Goal: Transaction & Acquisition: Purchase product/service

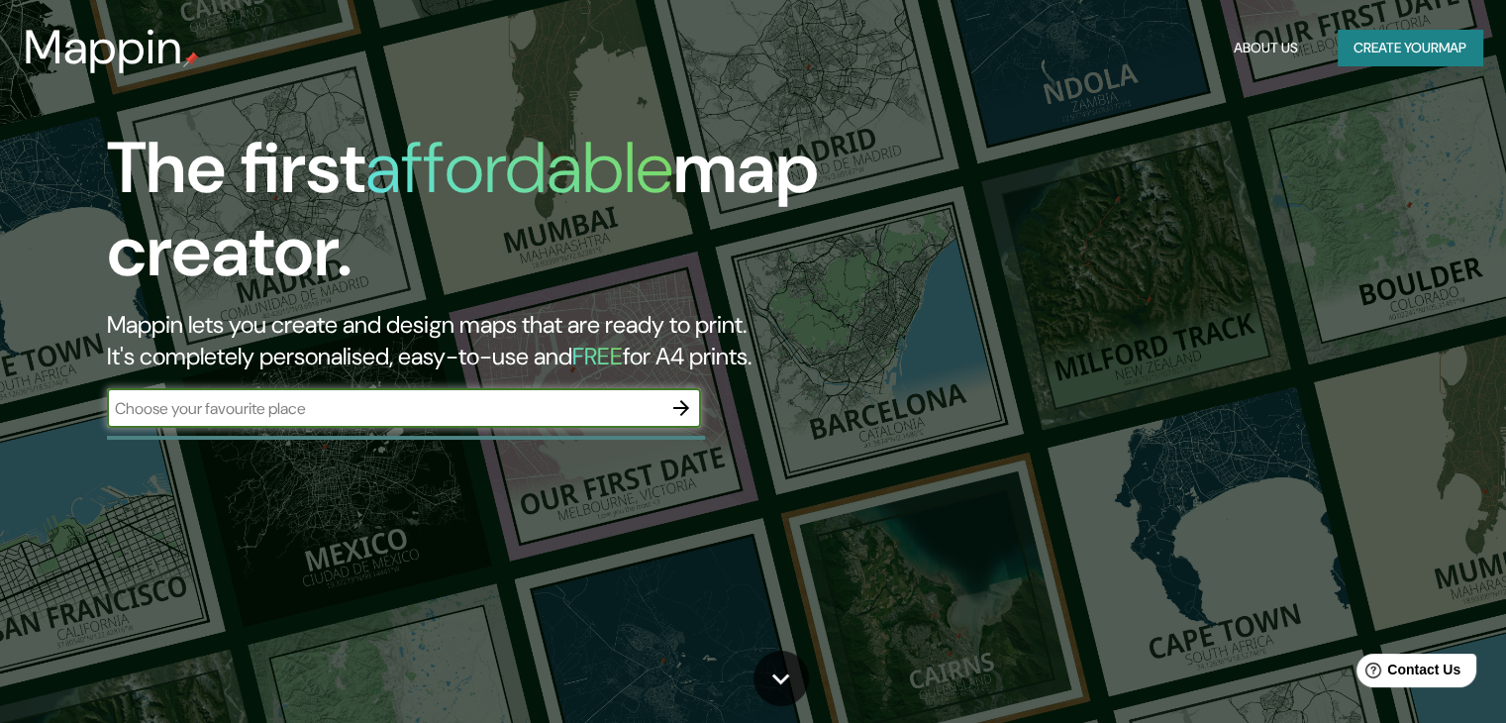
click at [685, 417] on icon "button" at bounding box center [681, 408] width 24 height 24
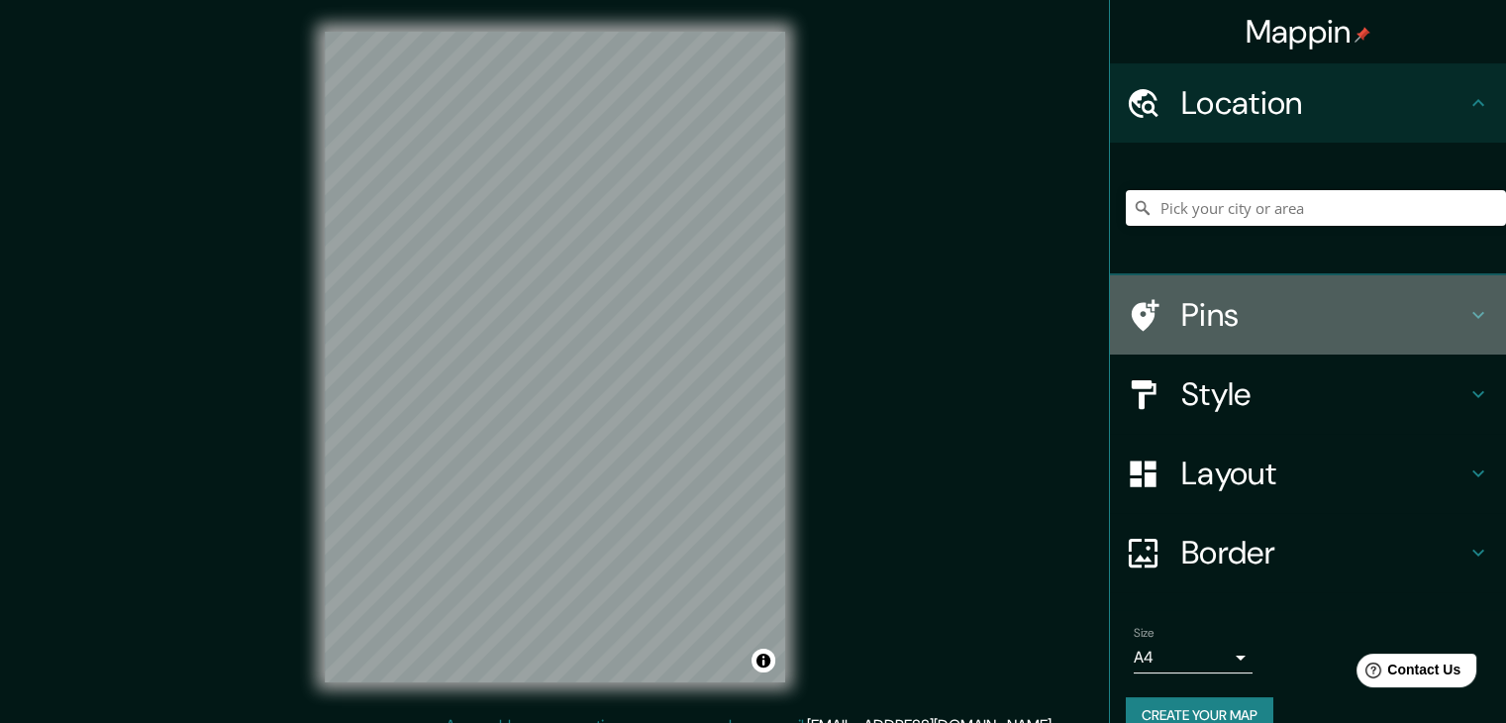
click at [1254, 310] on h4 "Pins" at bounding box center [1323, 315] width 285 height 40
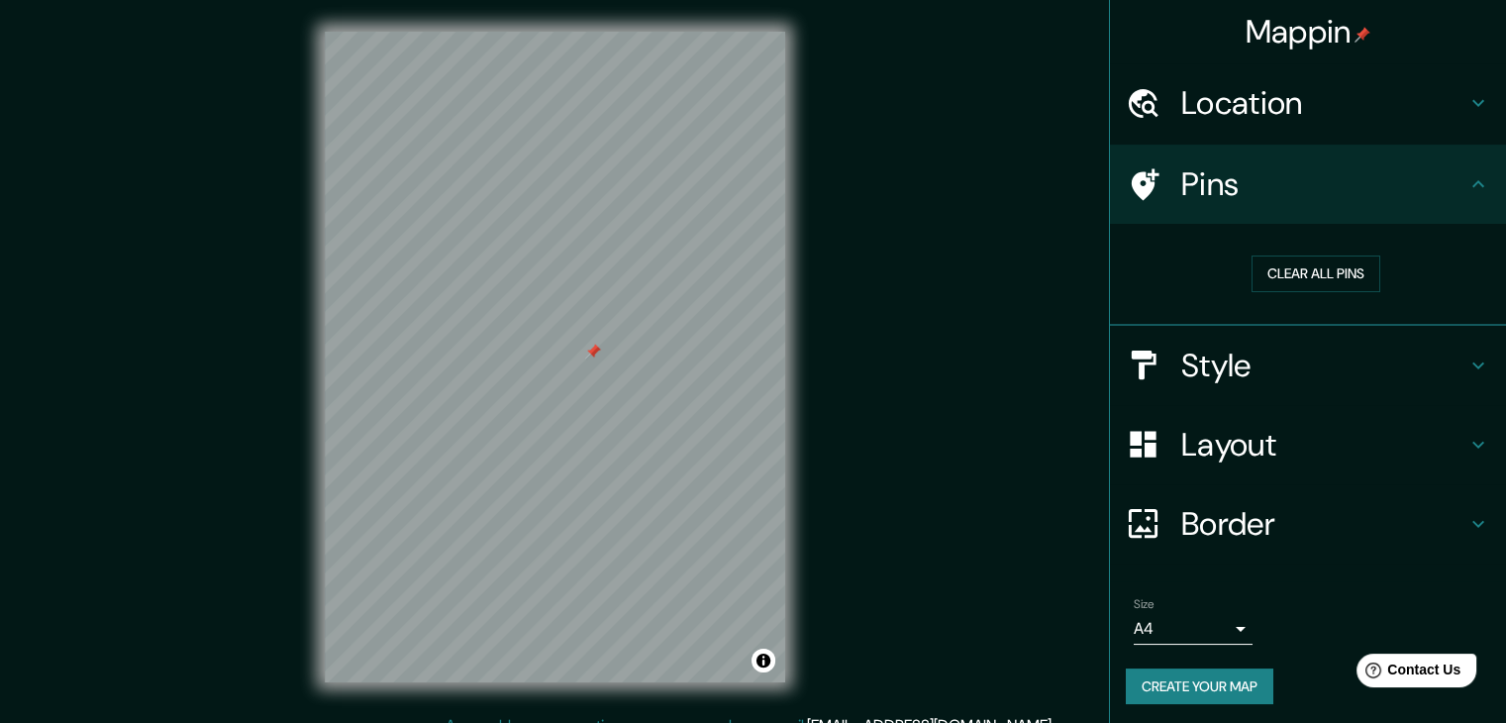
click at [1253, 179] on h4 "Pins" at bounding box center [1323, 184] width 285 height 40
click at [1218, 367] on h4 "Style" at bounding box center [1323, 366] width 285 height 40
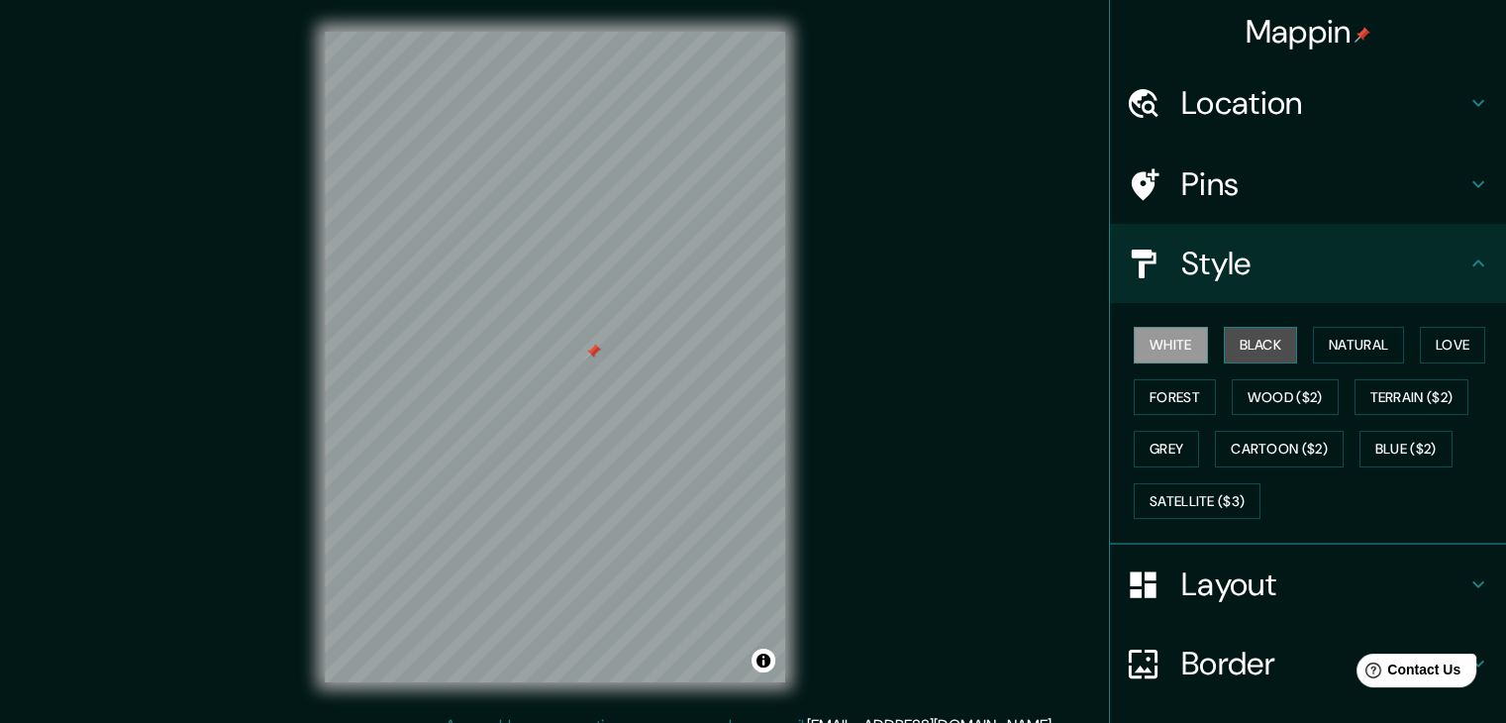
click at [1264, 350] on button "Black" at bounding box center [1261, 345] width 74 height 37
click at [1420, 346] on button "Love" at bounding box center [1452, 345] width 65 height 37
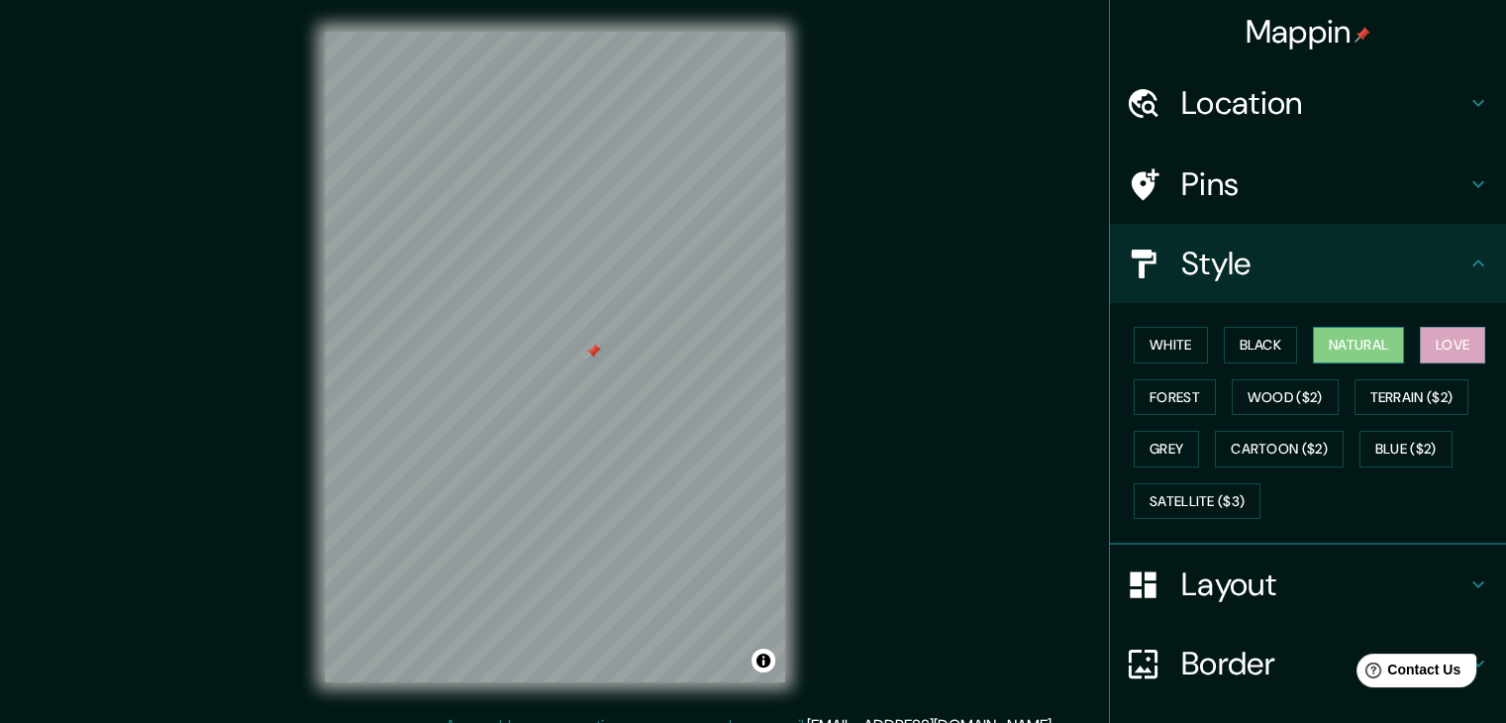
click at [1362, 352] on button "Natural" at bounding box center [1358, 345] width 91 height 37
click at [1182, 399] on button "Forest" at bounding box center [1175, 397] width 82 height 37
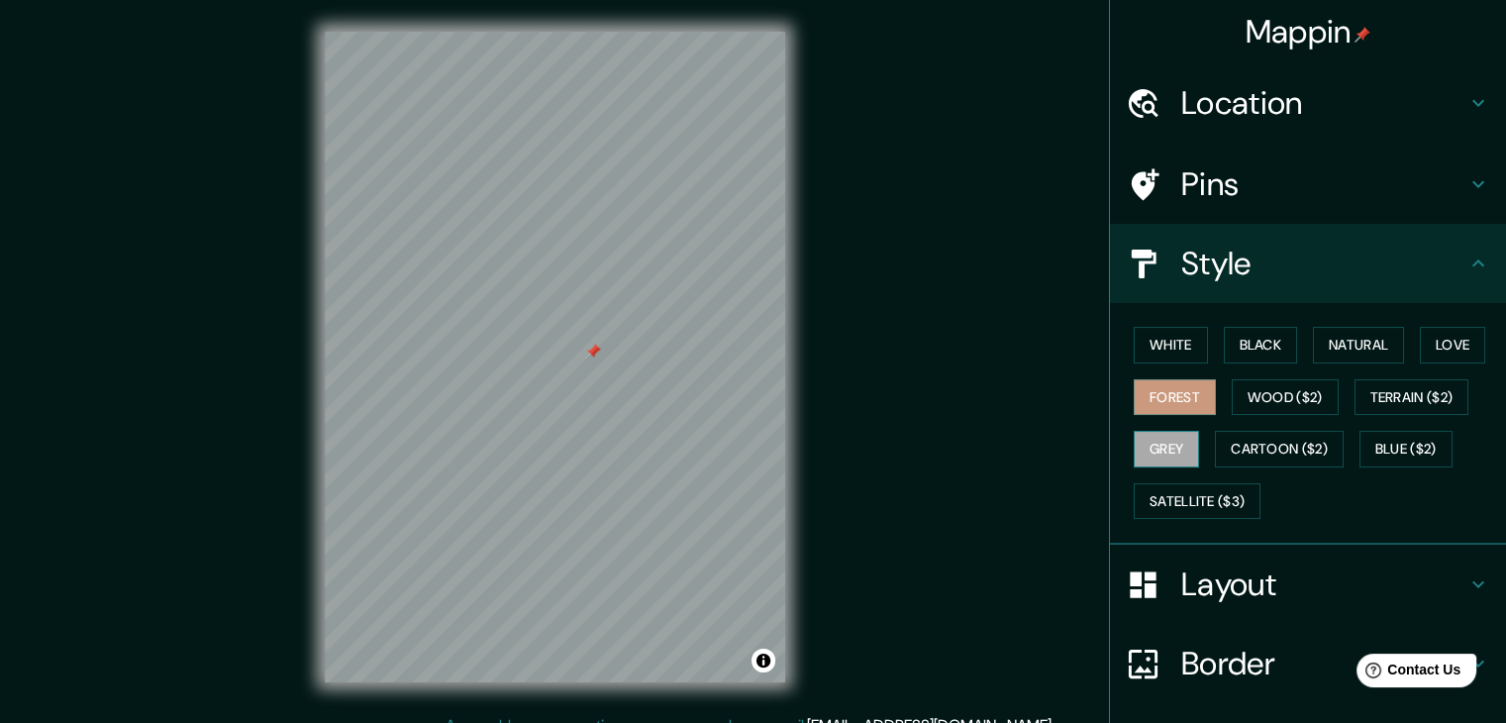
click at [1165, 451] on button "Grey" at bounding box center [1166, 449] width 65 height 37
click at [1184, 393] on button "Forest" at bounding box center [1175, 397] width 82 height 37
click at [1153, 454] on button "Grey" at bounding box center [1166, 449] width 65 height 37
click at [1173, 406] on button "Forest" at bounding box center [1175, 397] width 82 height 37
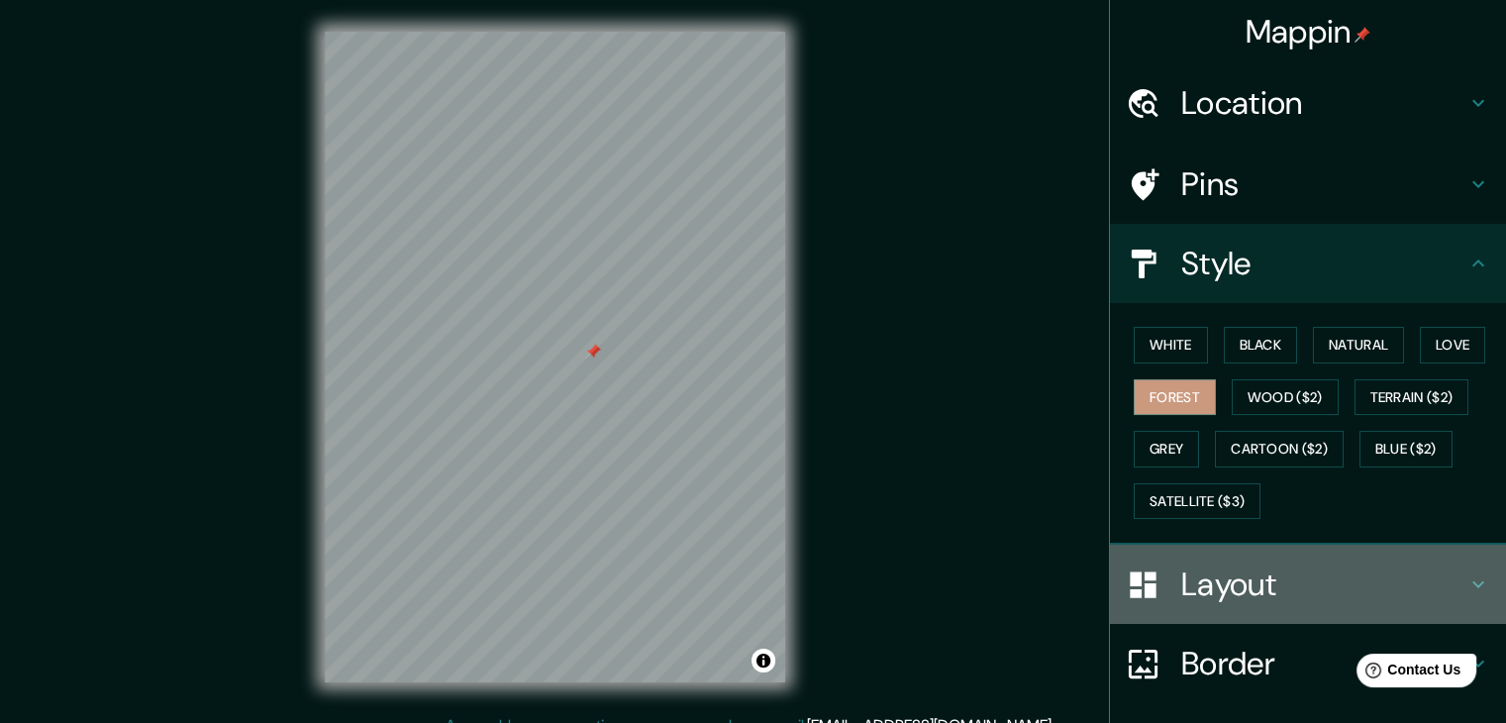
click at [1248, 567] on h4 "Layout" at bounding box center [1323, 584] width 285 height 40
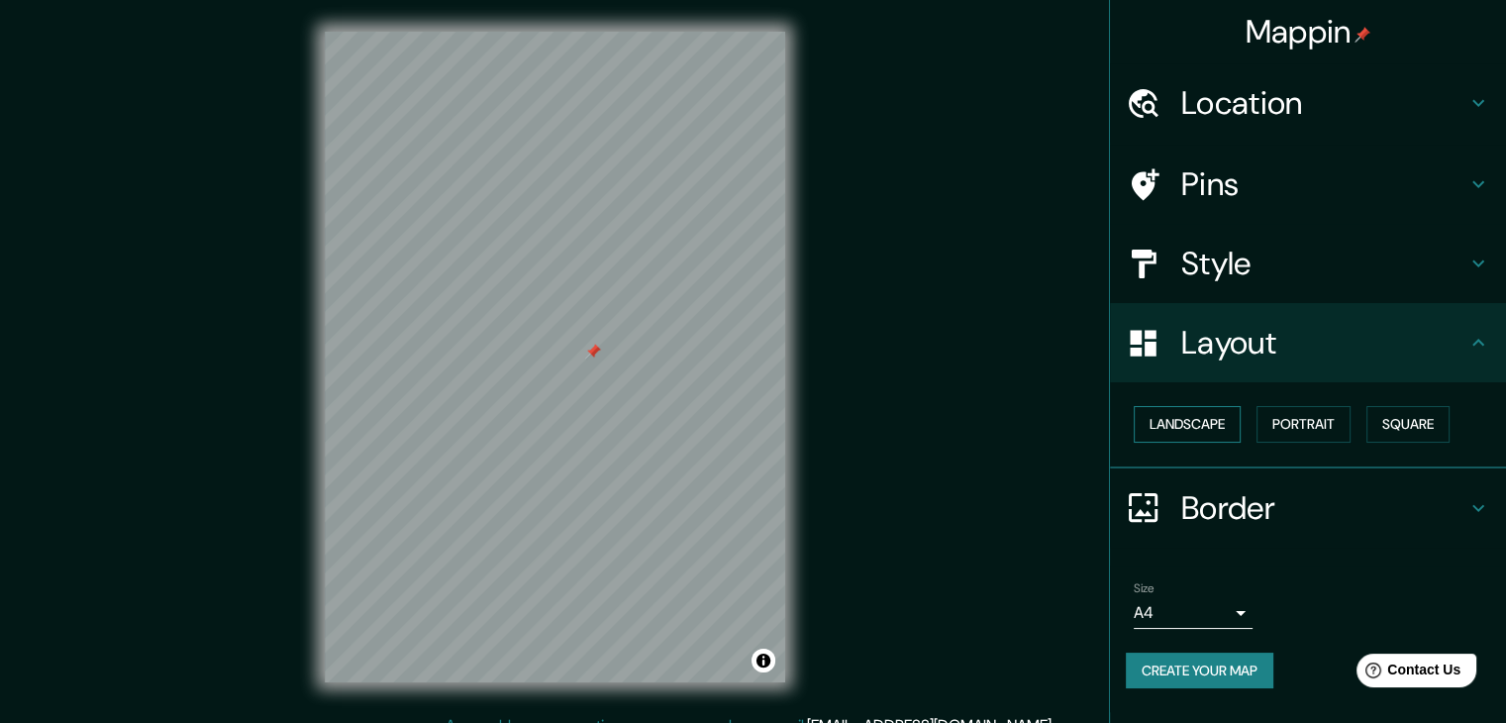
click at [1191, 431] on button "Landscape" at bounding box center [1187, 424] width 107 height 37
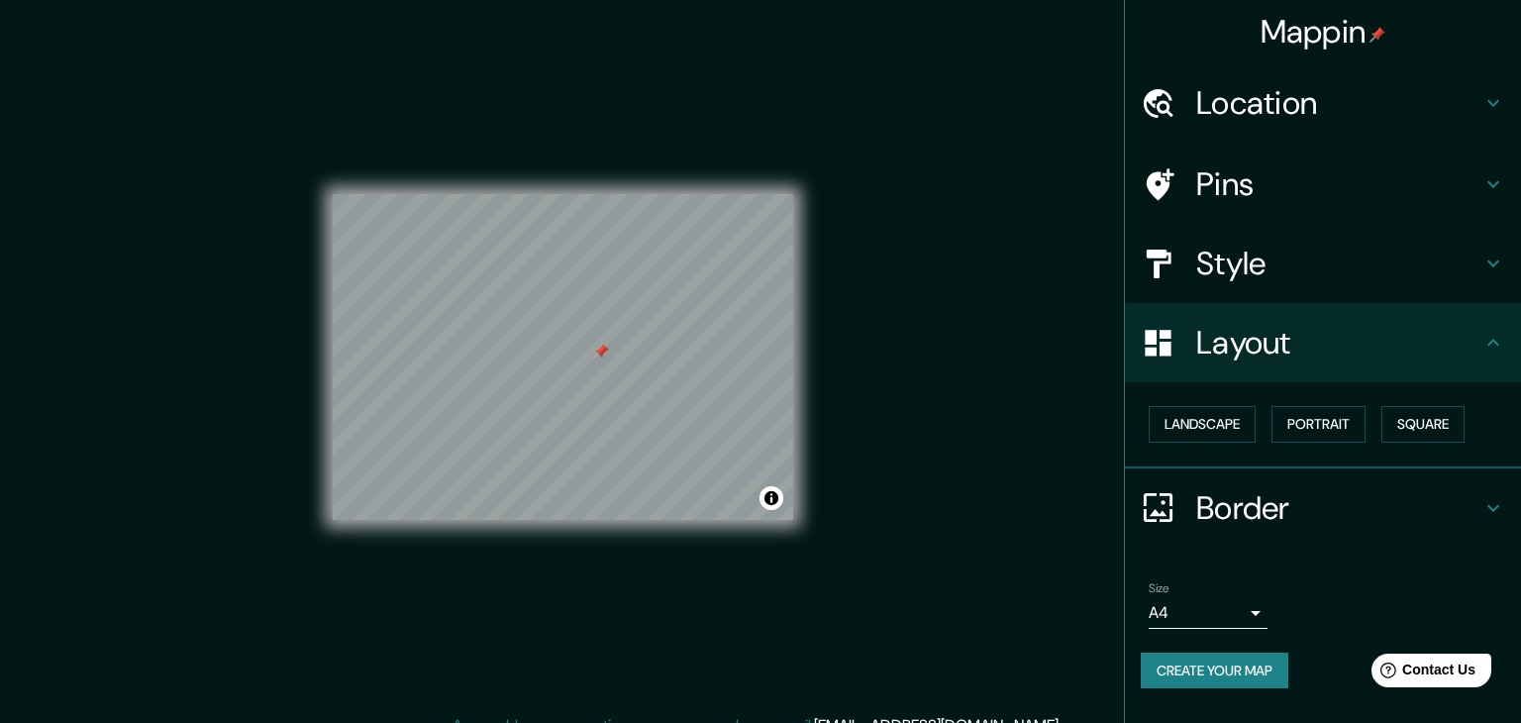
click at [1176, 599] on body "Mappin Location Pins Style Layout Landscape Portrait Square Border Choose a bor…" at bounding box center [760, 361] width 1521 height 723
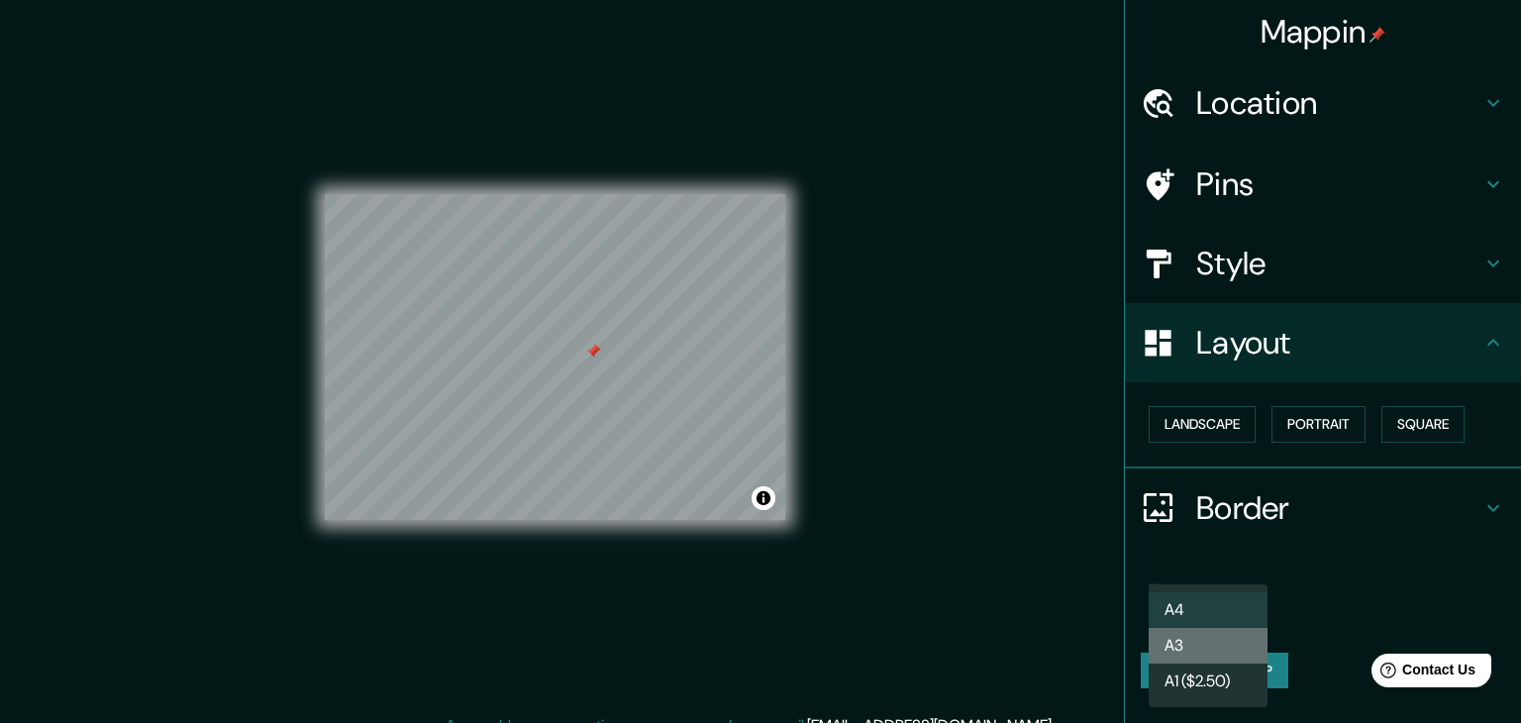
click at [1178, 643] on li "A3" at bounding box center [1208, 646] width 119 height 36
type input "a4"
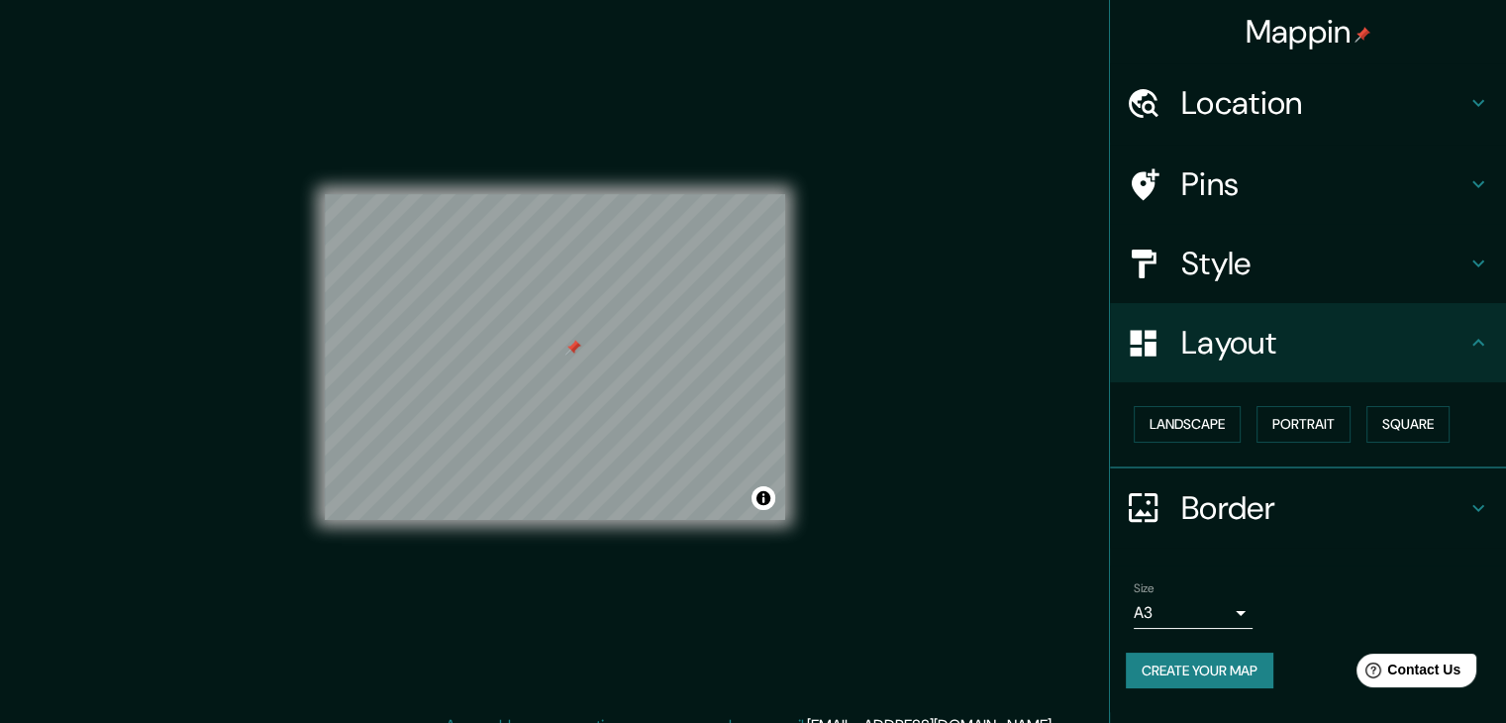
click at [1260, 498] on h4 "Border" at bounding box center [1323, 508] width 285 height 40
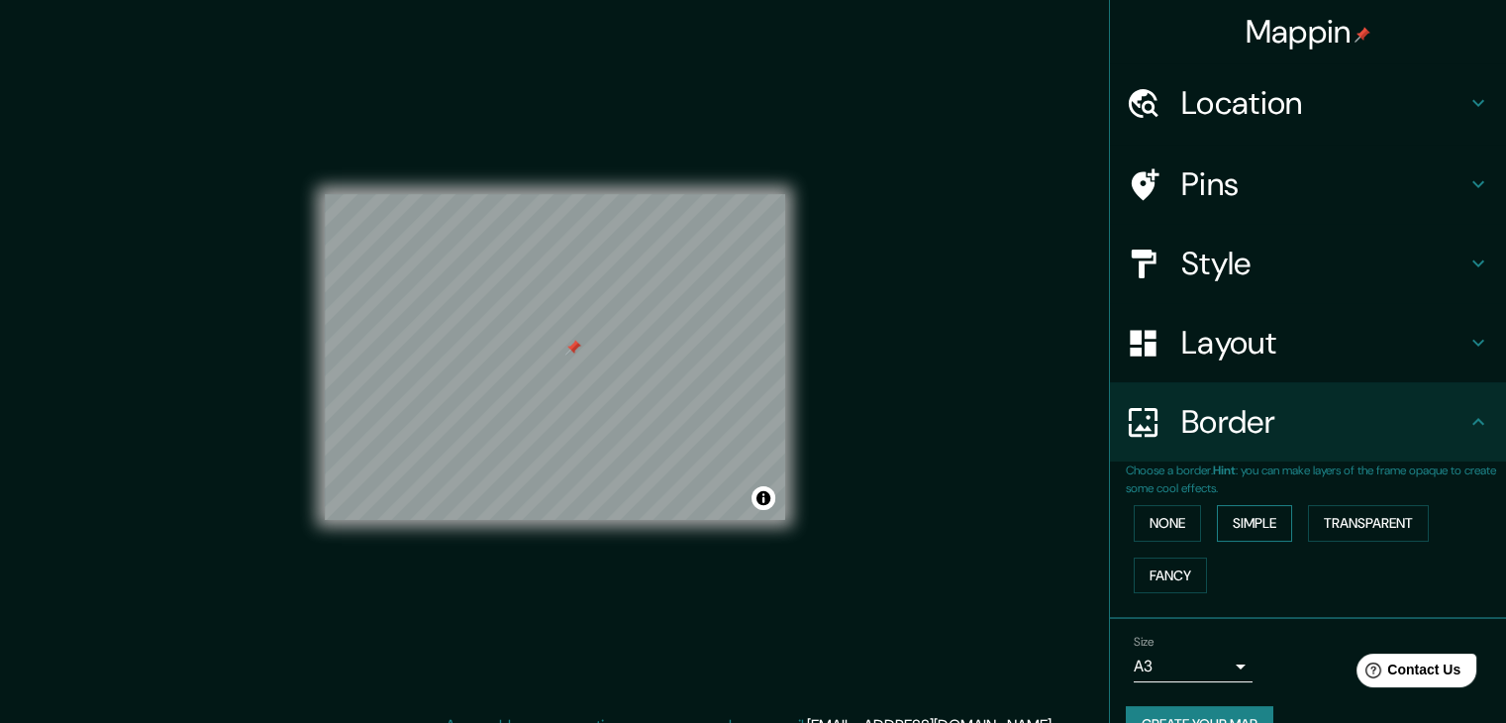
click at [1238, 518] on button "Simple" at bounding box center [1254, 523] width 75 height 37
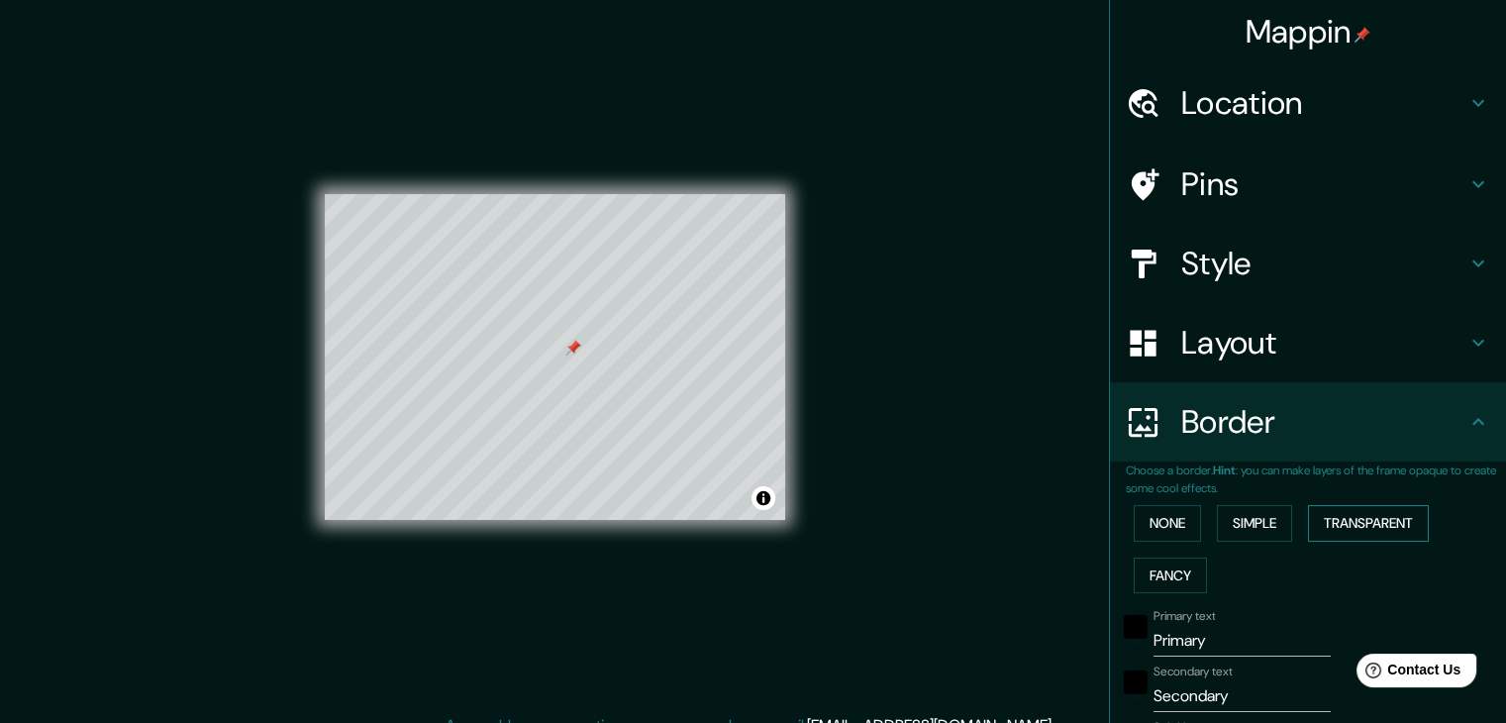
click at [1370, 519] on button "Transparent" at bounding box center [1368, 523] width 121 height 37
click at [1163, 564] on button "Fancy" at bounding box center [1170, 576] width 73 height 37
click at [1144, 528] on button "None" at bounding box center [1167, 523] width 67 height 37
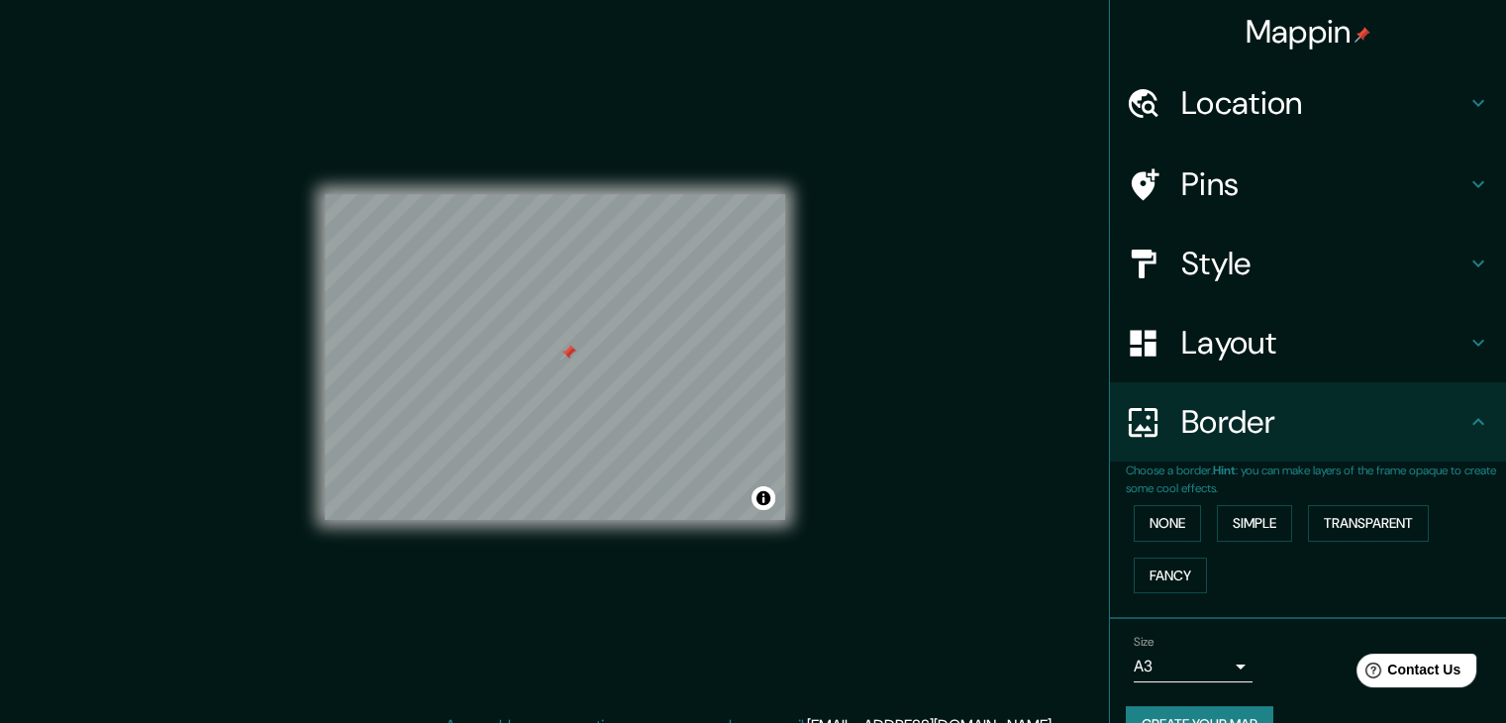
drag, startPoint x: 559, startPoint y: 350, endPoint x: 568, endPoint y: 352, distance: 10.1
click at [568, 352] on div at bounding box center [569, 353] width 16 height 16
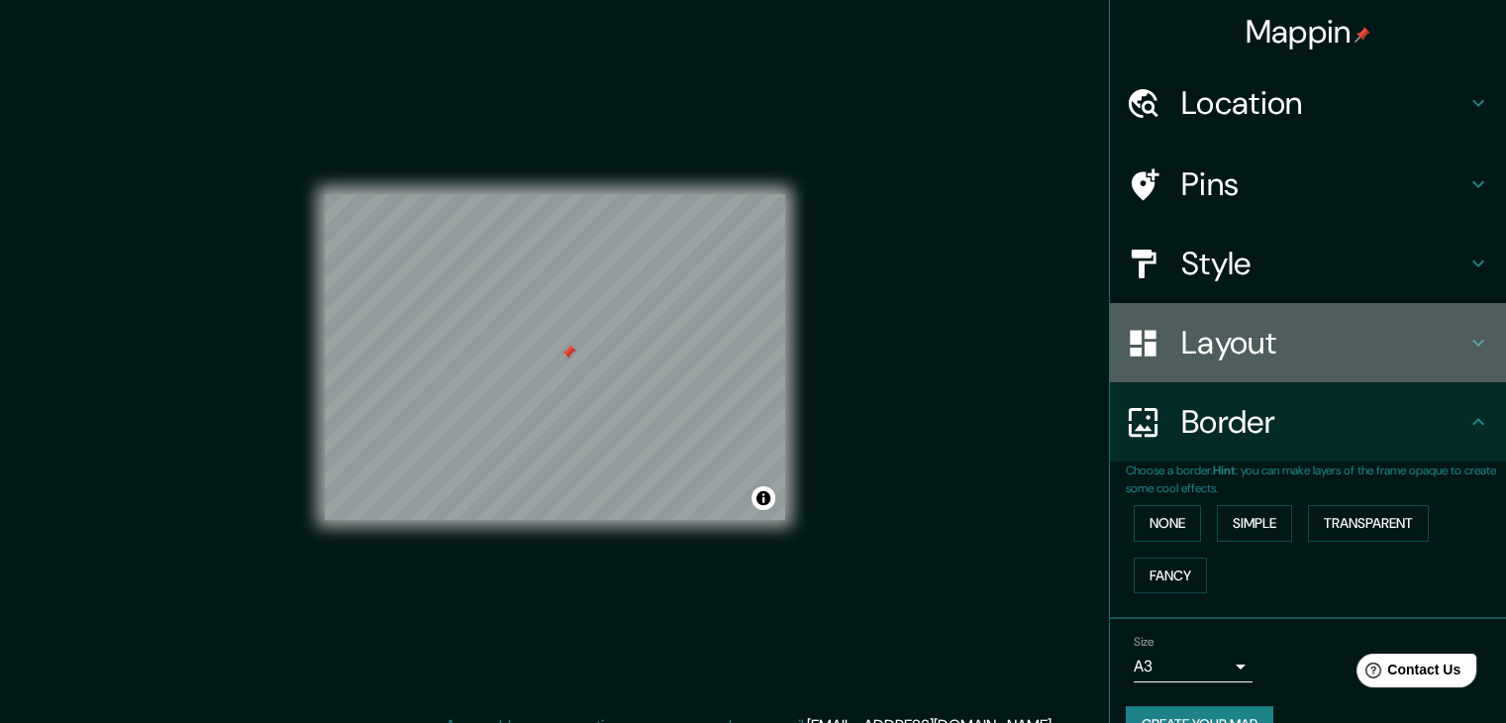
click at [1282, 360] on h4 "Layout" at bounding box center [1323, 343] width 285 height 40
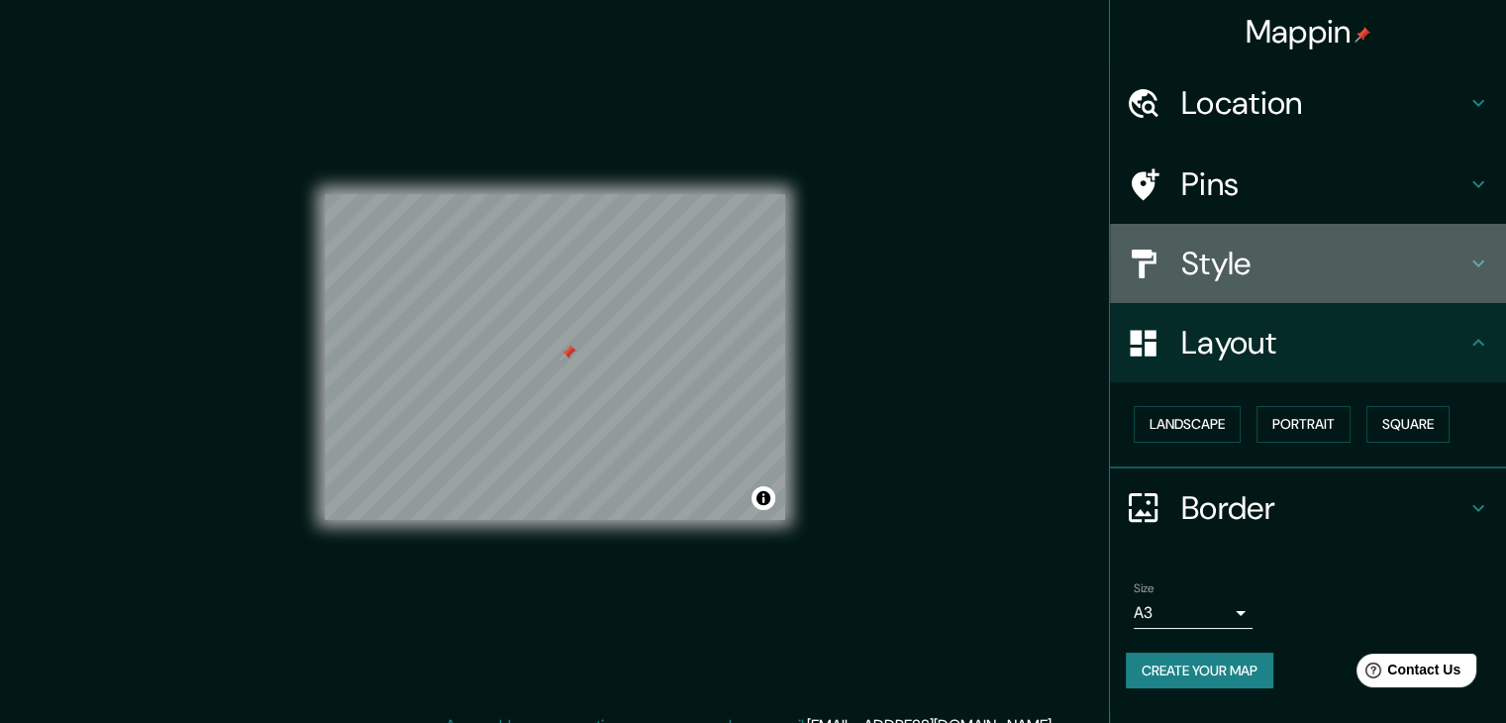
click at [1255, 264] on h4 "Style" at bounding box center [1323, 264] width 285 height 40
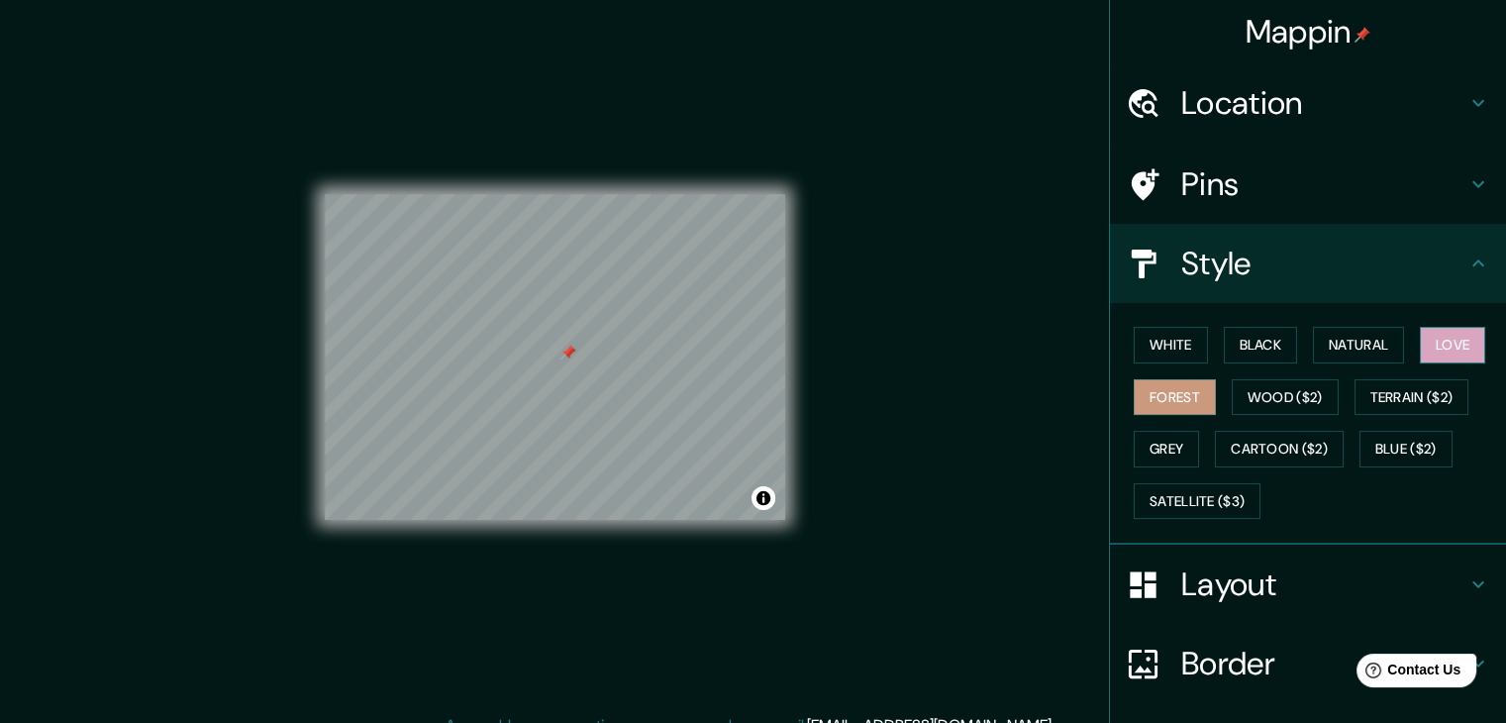
click at [1451, 349] on button "Love" at bounding box center [1452, 345] width 65 height 37
click at [1351, 346] on button "Natural" at bounding box center [1358, 345] width 91 height 37
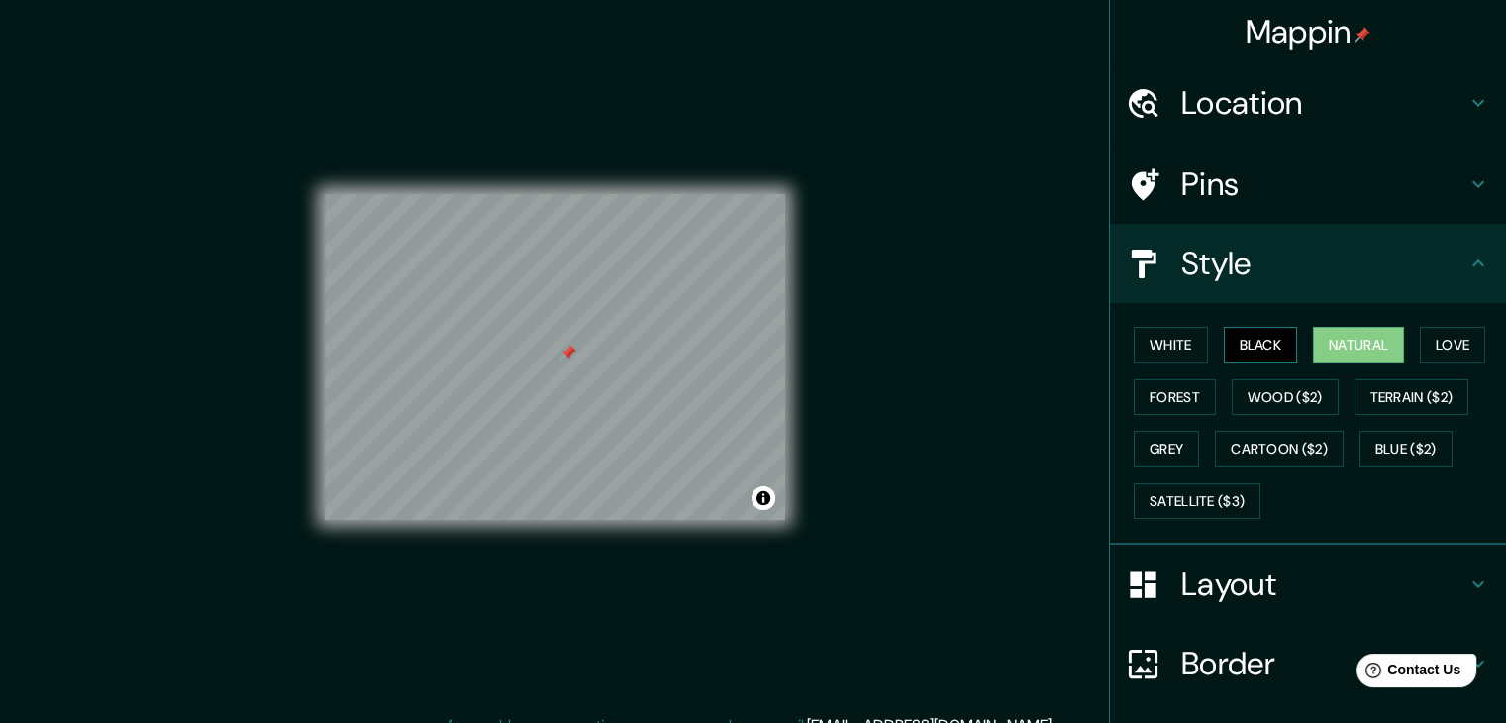
click at [1253, 350] on button "Black" at bounding box center [1261, 345] width 74 height 37
click at [1154, 352] on button "White" at bounding box center [1171, 345] width 74 height 37
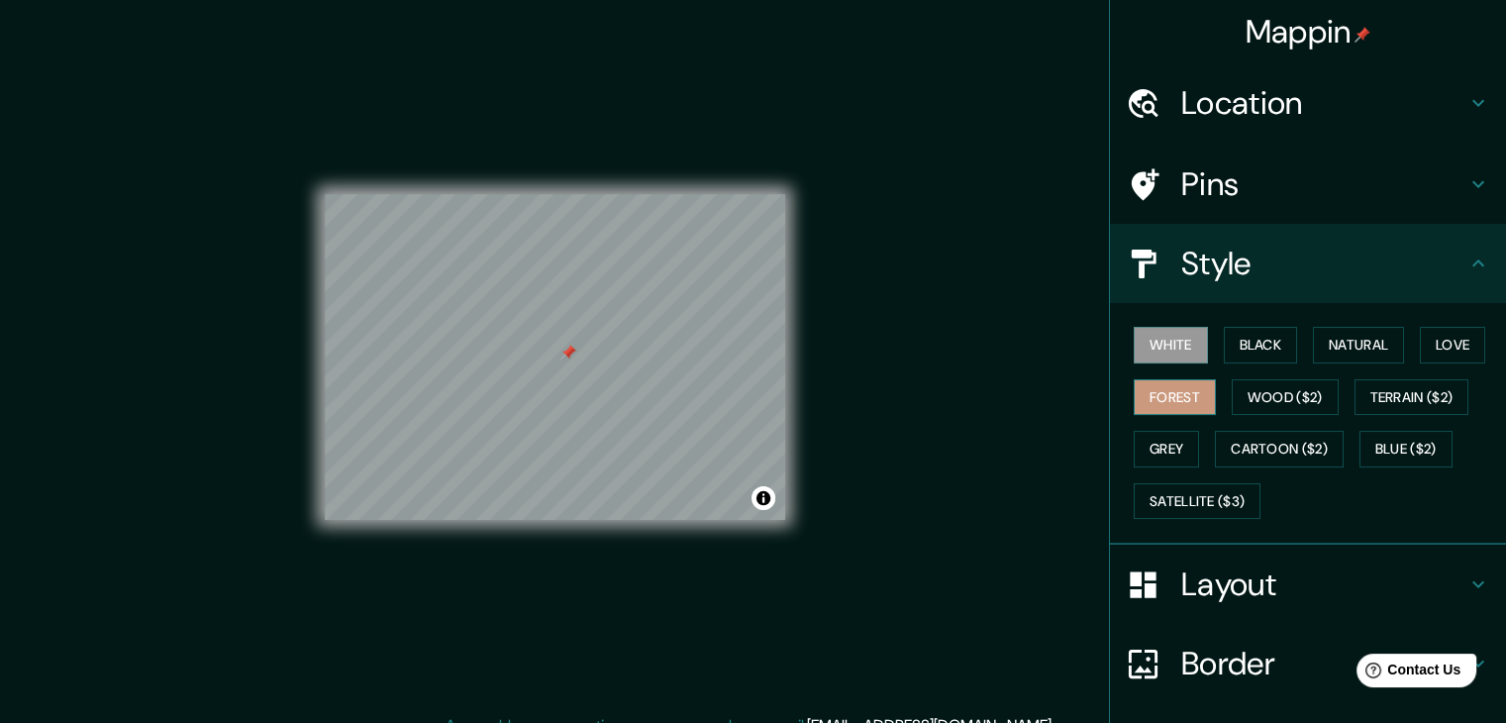
click at [1182, 405] on button "Forest" at bounding box center [1175, 397] width 82 height 37
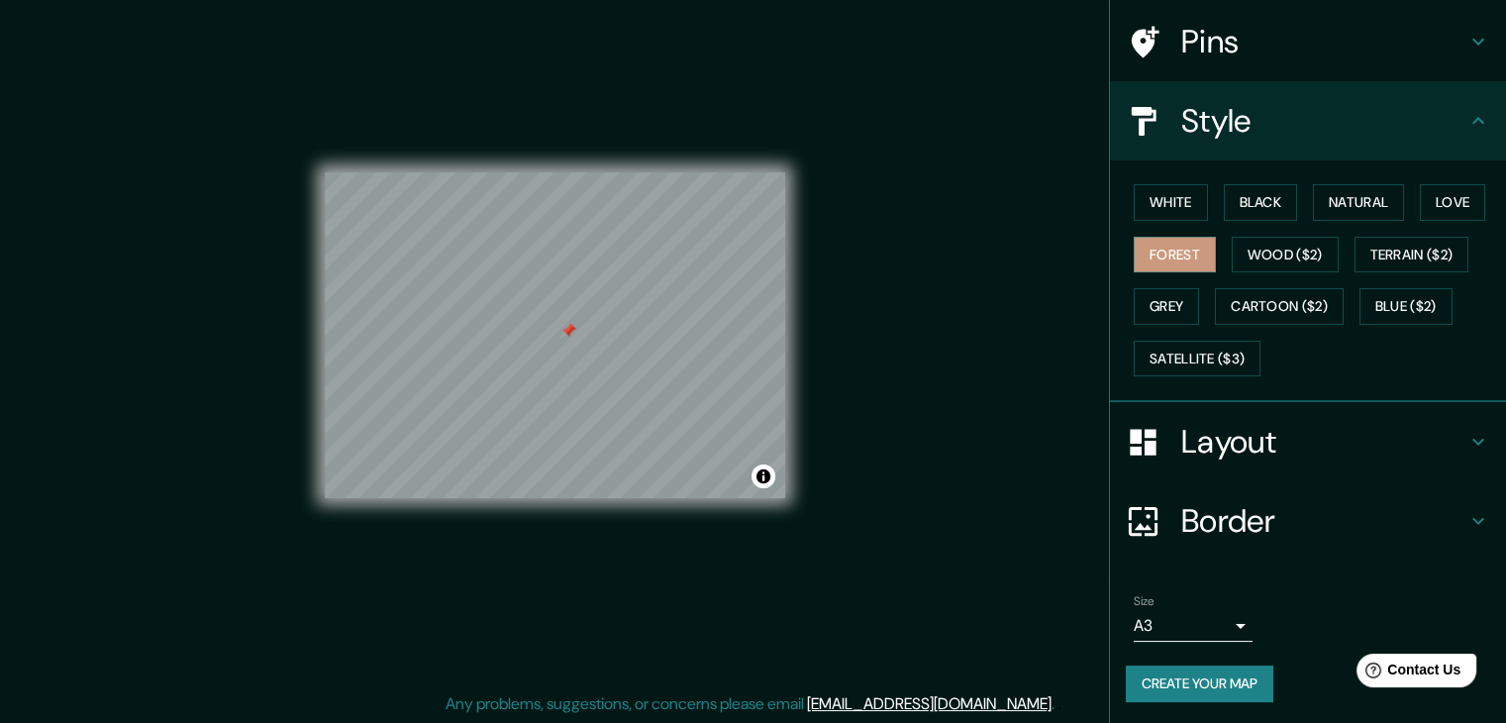
scroll to position [23, 0]
